Goal: Information Seeking & Learning: Check status

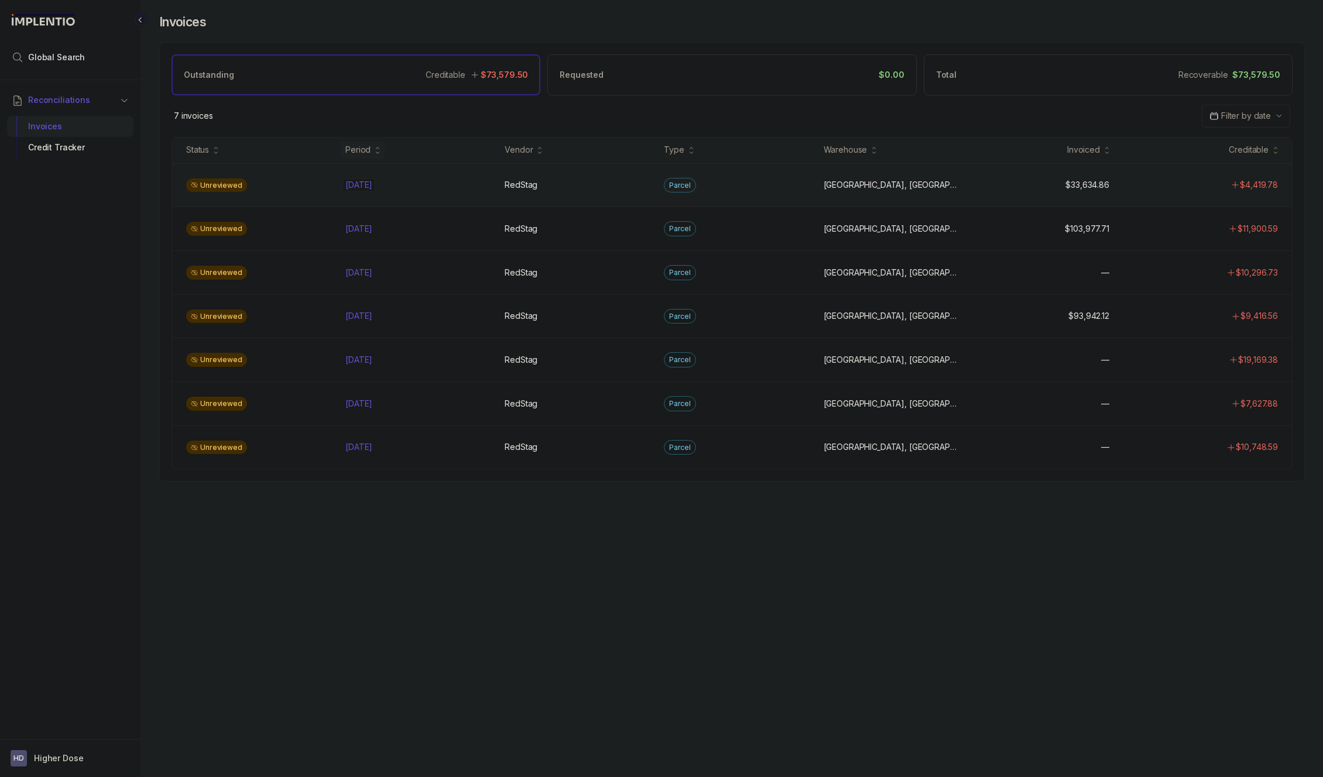
click at [438, 186] on div "[DATE] [DATE]" at bounding box center [417, 185] width 145 height 12
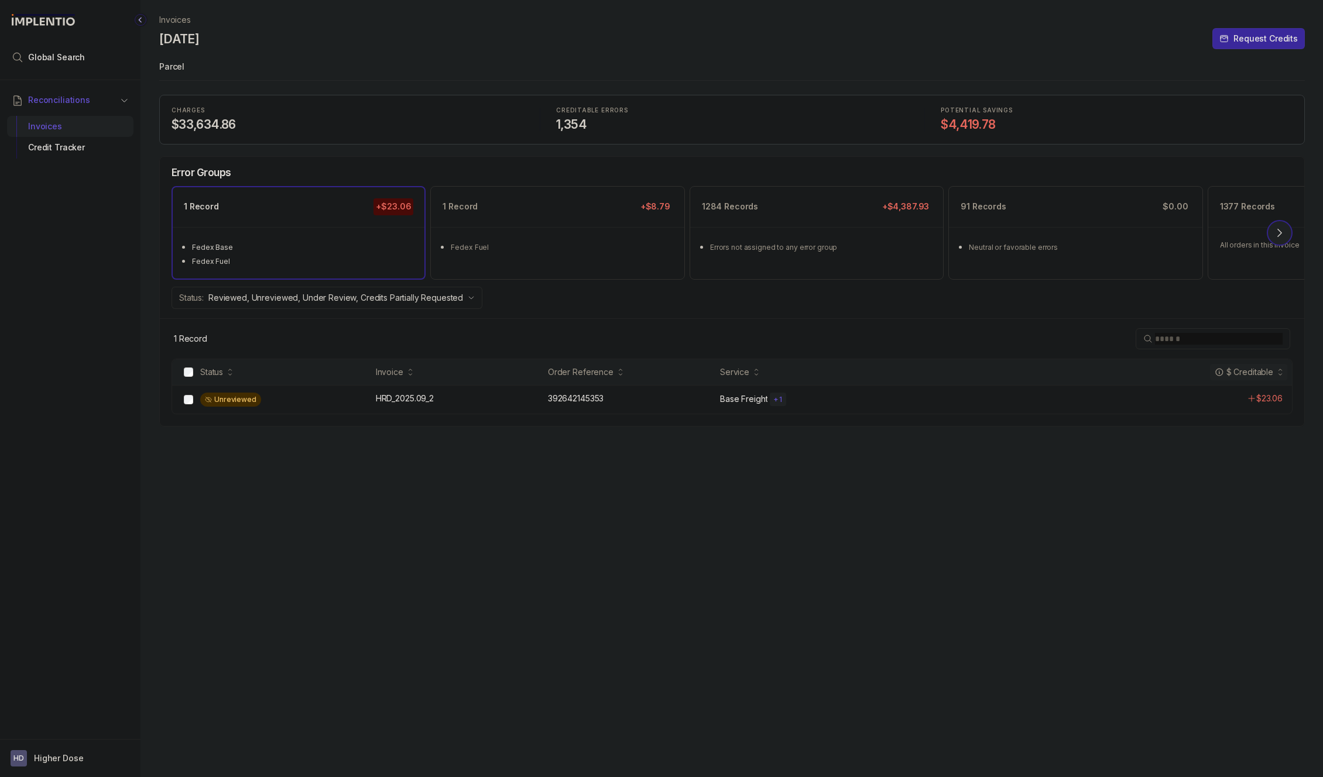
click at [1276, 235] on icon at bounding box center [1279, 233] width 12 height 12
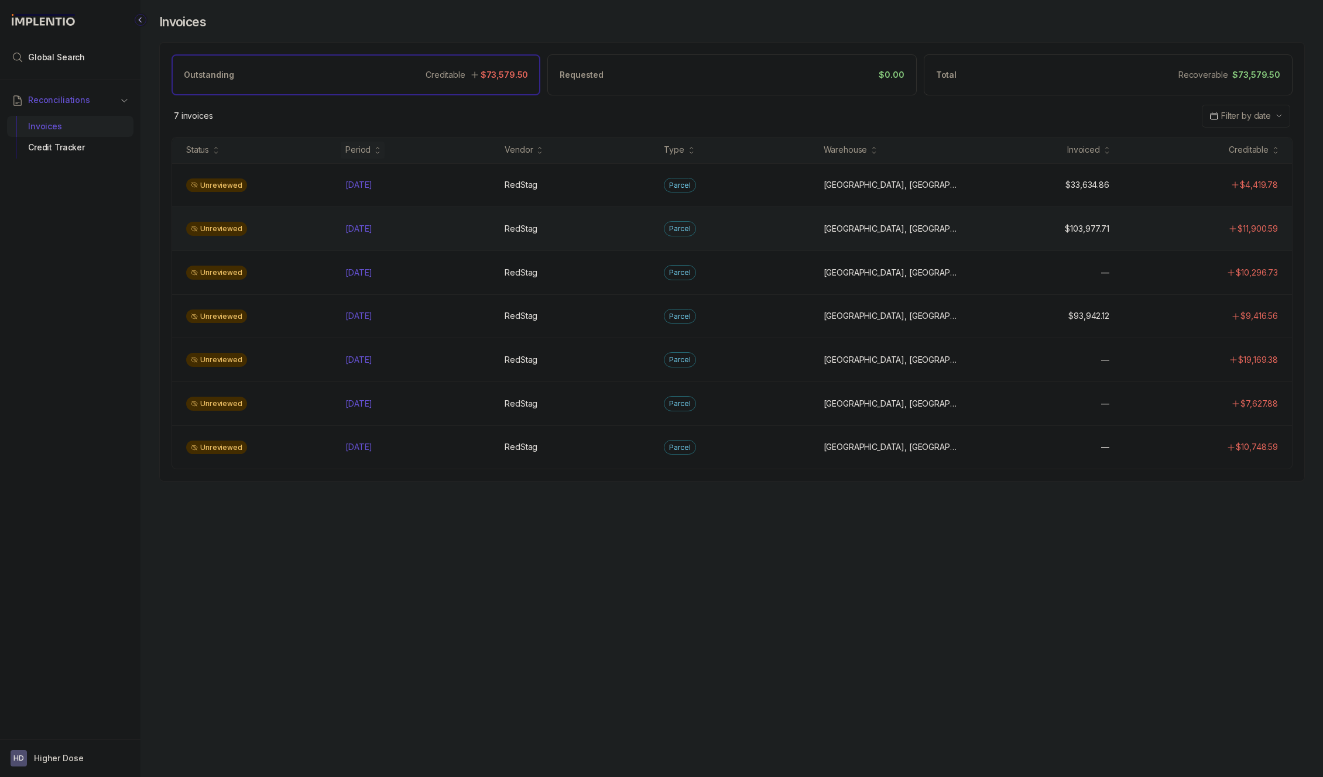
click at [887, 236] on div "Unreviewed [DATE] [DATE] RedStag RedStag [GEOGRAPHIC_DATA], [GEOGRAPHIC_DATA], …" at bounding box center [732, 229] width 1120 height 44
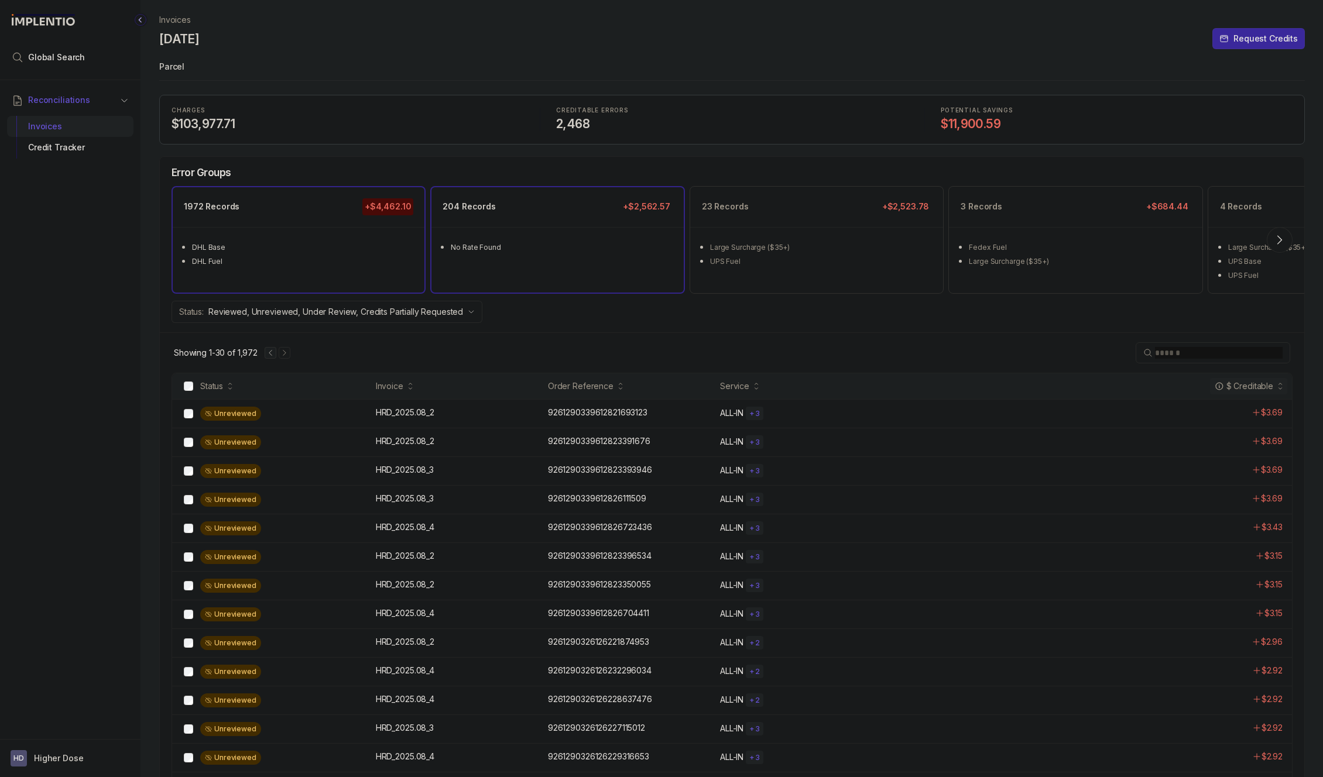
click at [639, 267] on div "204 Records +$2,562.57 No Rate Found" at bounding box center [557, 239] width 252 height 105
click at [667, 407] on div "9261290326126223785554 9261290326126223785554" at bounding box center [630, 413] width 165 height 12
click at [90, 768] on aside "HD Higher Dose" at bounding box center [70, 758] width 140 height 38
click at [80, 753] on p "Higher Dose" at bounding box center [58, 759] width 49 height 12
click at [61, 729] on p "Logout" at bounding box center [77, 733] width 97 height 12
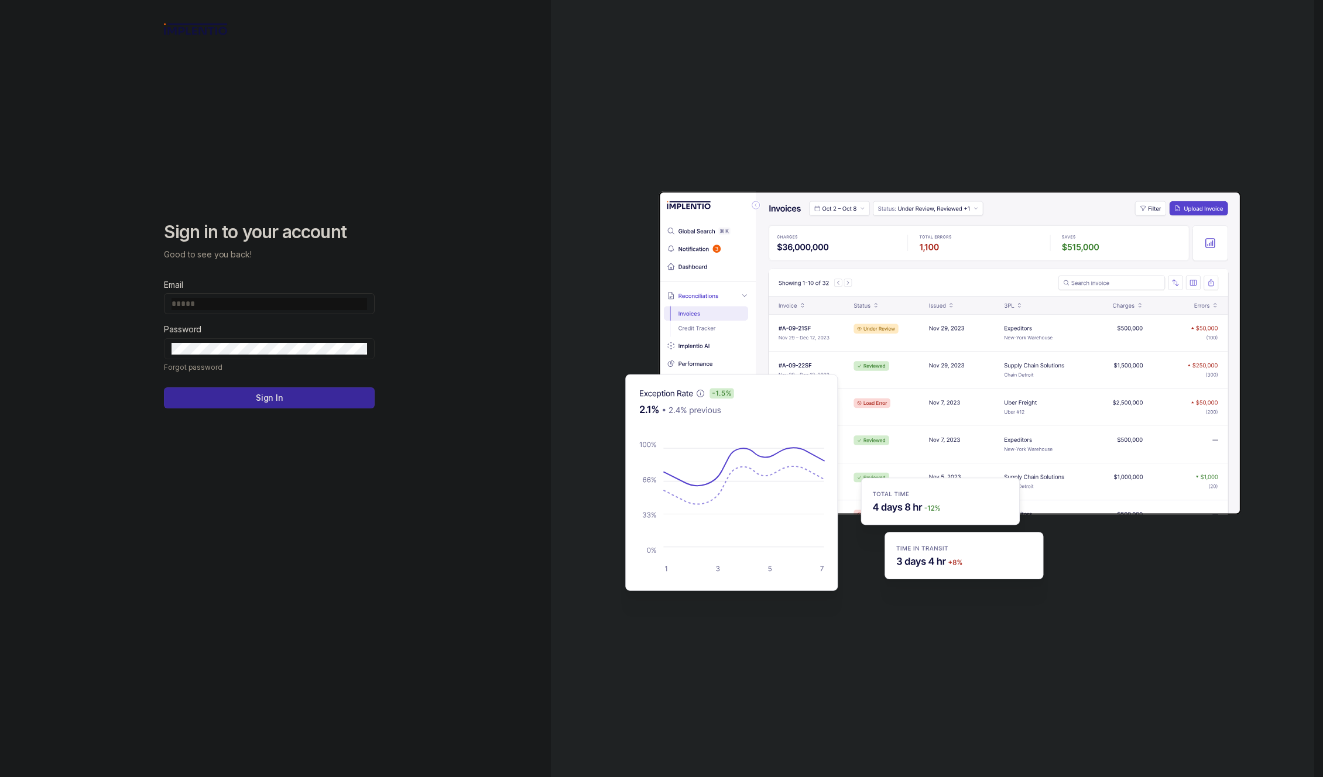
click at [245, 309] on input "Email" at bounding box center [268, 304] width 195 height 12
type input "**********"
